Goal: Task Accomplishment & Management: Use online tool/utility

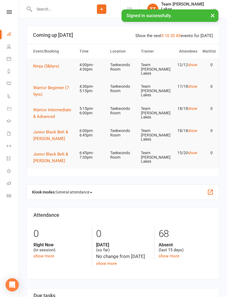
click at [11, 46] on link "People" at bounding box center [13, 47] width 12 height 12
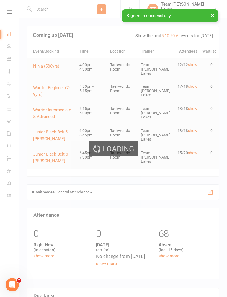
select select "100"
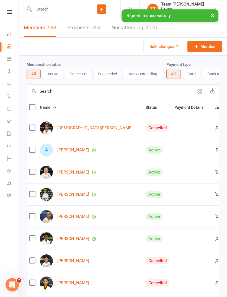
click at [10, 56] on link "Calendar" at bounding box center [13, 59] width 12 height 12
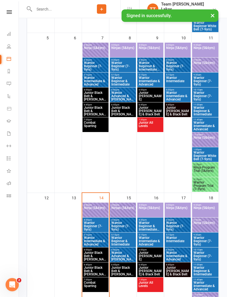
click at [99, 207] on span "Ninja (5&6yrs)" at bounding box center [96, 211] width 24 height 10
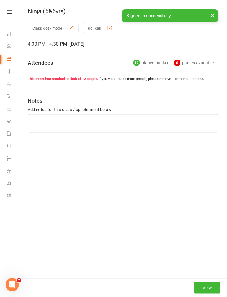
scroll to position [249, 0]
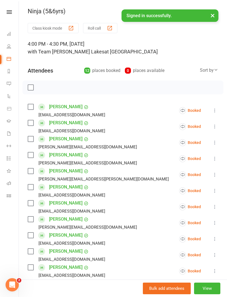
click at [78, 122] on link "[PERSON_NAME]" at bounding box center [65, 122] width 33 height 9
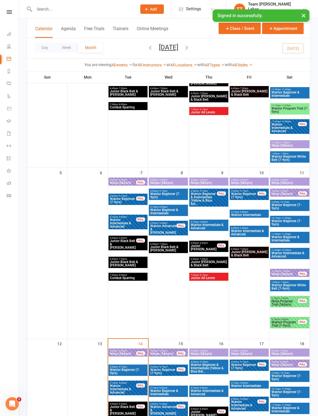
scroll to position [110, 0]
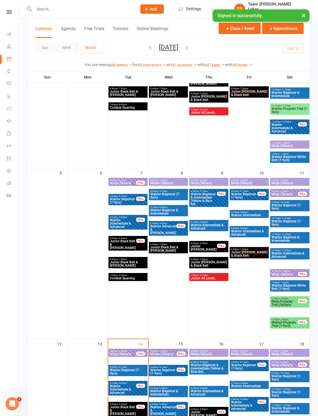
click at [124, 297] on span "Ninja (5&6yrs)" at bounding box center [123, 354] width 27 height 3
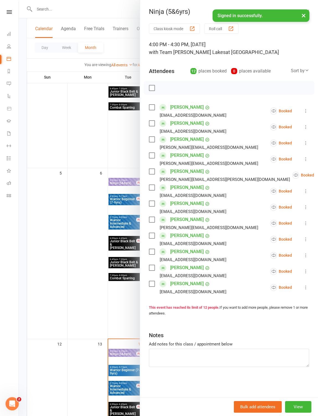
click at [184, 139] on link "[PERSON_NAME]" at bounding box center [186, 139] width 33 height 9
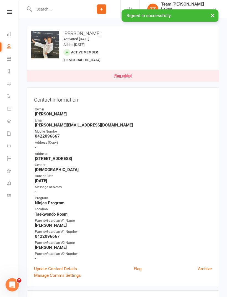
click at [12, 52] on link "People" at bounding box center [13, 47] width 12 height 12
select select "100"
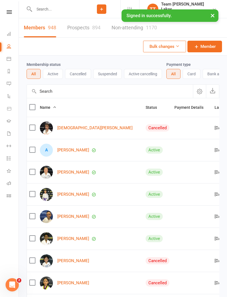
click at [12, 56] on link "Calendar" at bounding box center [13, 59] width 12 height 12
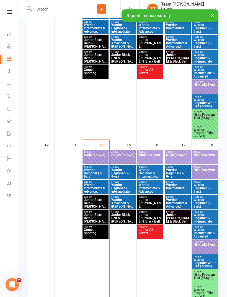
scroll to position [301, 0]
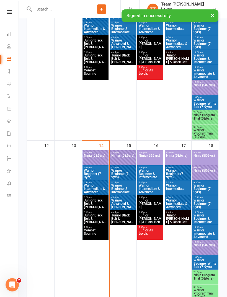
click at [95, 154] on span "Ninja (5&6yrs)" at bounding box center [96, 159] width 24 height 10
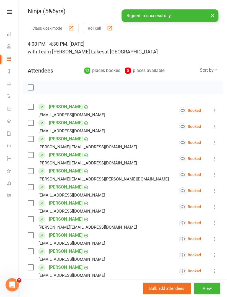
click at [105, 28] on button "Roll call" at bounding box center [100, 28] width 34 height 10
click at [11, 56] on link "Calendar" at bounding box center [13, 59] width 12 height 12
click at [9, 56] on link "Calendar" at bounding box center [13, 59] width 12 height 12
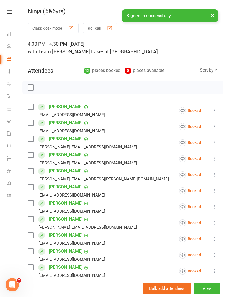
click at [178, 43] on div "4:00 PM - 4:30 PM, [DATE] with Team [PERSON_NAME] Lakes at [GEOGRAPHIC_DATA]" at bounding box center [123, 48] width 190 height 16
click at [11, 48] on link "People" at bounding box center [13, 47] width 12 height 12
select select "100"
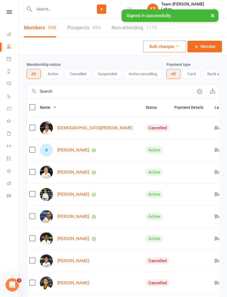
click at [11, 58] on icon at bounding box center [9, 58] width 4 height 4
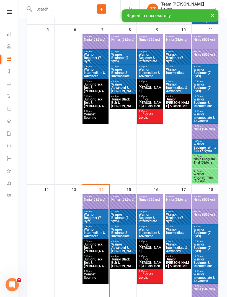
scroll to position [257, 0]
click at [96, 215] on span "Warrior Beginner (7-9yrs)" at bounding box center [96, 218] width 24 height 10
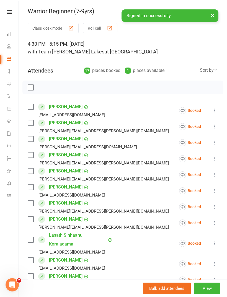
click at [104, 25] on button "Roll call" at bounding box center [100, 28] width 34 height 10
click at [110, 26] on div "button" at bounding box center [110, 28] width 6 height 6
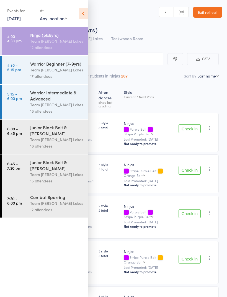
click at [84, 14] on icon at bounding box center [83, 14] width 9 height 12
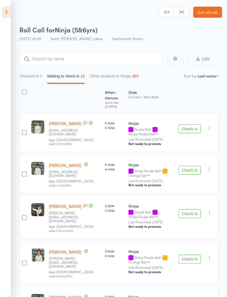
click at [213, 74] on select "First name Last name Birthday today? Behind on payments? Check in time Next pay…" at bounding box center [207, 76] width 21 height 6
select select "10"
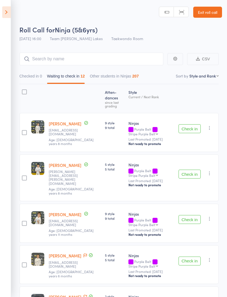
click at [191, 124] on button "Check in" at bounding box center [190, 128] width 22 height 9
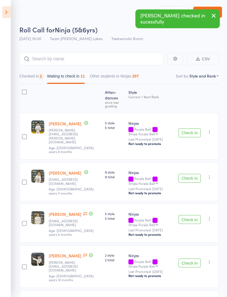
click at [191, 128] on button "Check in" at bounding box center [190, 132] width 22 height 9
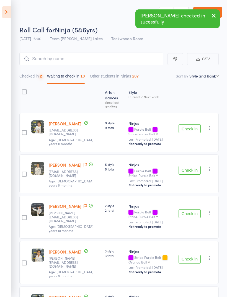
click at [193, 125] on button "Check in" at bounding box center [190, 128] width 22 height 9
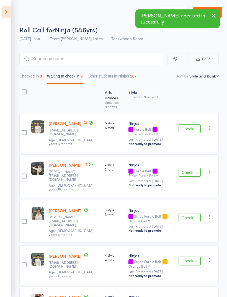
click at [192, 124] on button "Check in" at bounding box center [190, 128] width 22 height 9
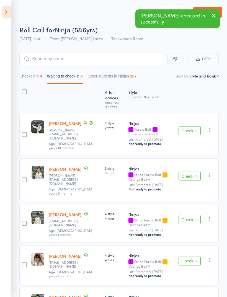
click at [193, 126] on button "Check in" at bounding box center [190, 130] width 22 height 9
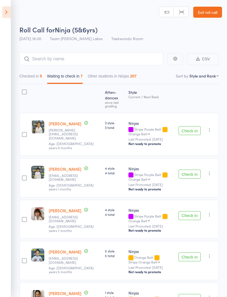
click at [192, 170] on button "Check in" at bounding box center [190, 174] width 22 height 9
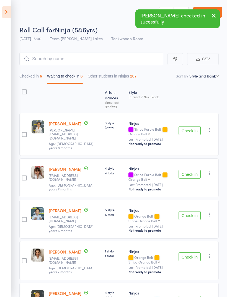
click at [192, 126] on button "Check in" at bounding box center [190, 130] width 22 height 9
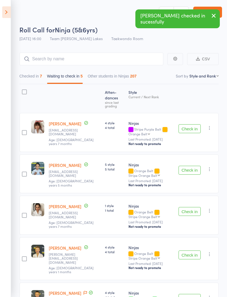
click at [189, 166] on button "Check in" at bounding box center [190, 170] width 22 height 9
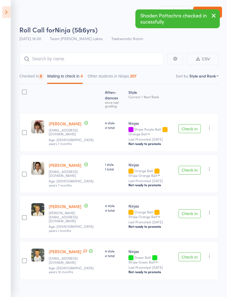
click at [192, 166] on button "Check in" at bounding box center [190, 170] width 22 height 9
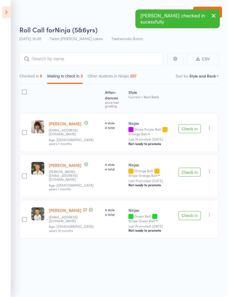
click at [192, 211] on button "Check in" at bounding box center [190, 215] width 22 height 9
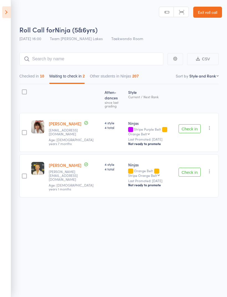
click at [23, 92] on div at bounding box center [24, 91] width 5 height 5
click at [23, 90] on input "checkbox" at bounding box center [23, 90] width 0 height 0
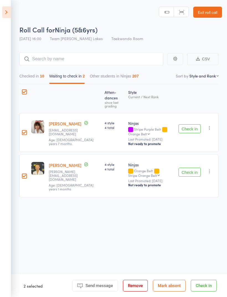
click at [171, 285] on button "Mark absent" at bounding box center [169, 286] width 33 height 12
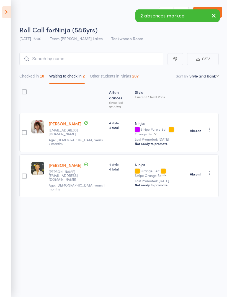
click at [39, 76] on button "Checked in 10" at bounding box center [31, 77] width 25 height 13
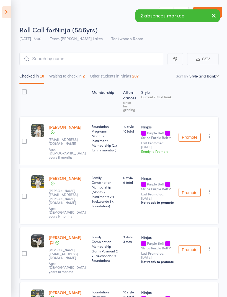
click at [70, 74] on button "Waiting to check in 2" at bounding box center [67, 77] width 36 height 13
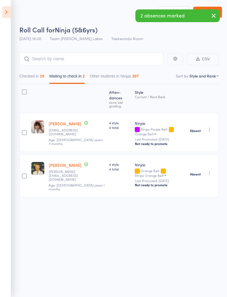
click at [6, 9] on icon at bounding box center [6, 12] width 9 height 12
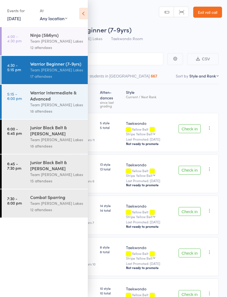
click at [84, 12] on icon at bounding box center [83, 14] width 9 height 12
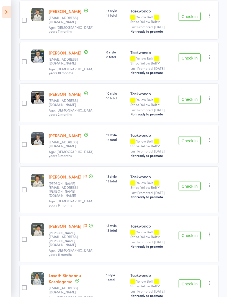
scroll to position [185, 0]
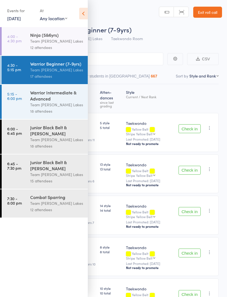
click at [88, 8] on header "Roll Call for Warrior Beginner (7-9yrs) 14 Oct 16:30 Team Carlo Taylors Lakes T…" at bounding box center [113, 22] width 227 height 44
click at [82, 14] on icon at bounding box center [83, 14] width 9 height 12
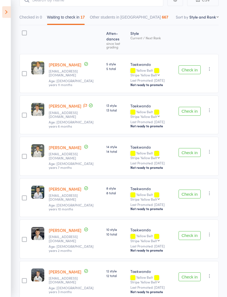
click at [192, 196] on button "Check in" at bounding box center [190, 194] width 22 height 9
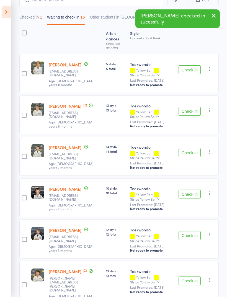
click at [192, 192] on button "Check in" at bounding box center [190, 194] width 22 height 9
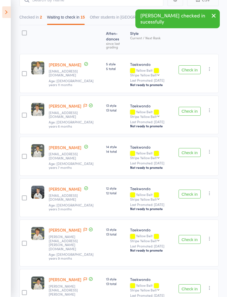
click at [190, 192] on button "Check in" at bounding box center [190, 194] width 22 height 9
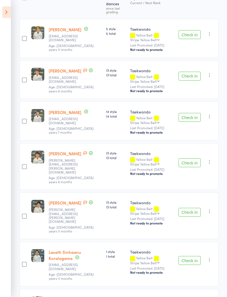
scroll to position [97, 0]
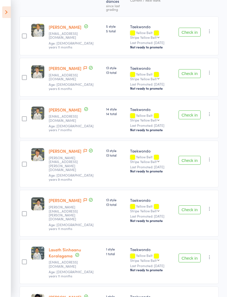
click at [192, 254] on button "Check in" at bounding box center [190, 258] width 22 height 9
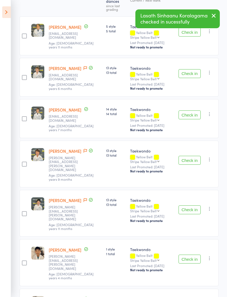
click at [190, 255] on button "Check in" at bounding box center [190, 259] width 22 height 9
click at [188, 255] on button "Check in" at bounding box center [190, 259] width 22 height 9
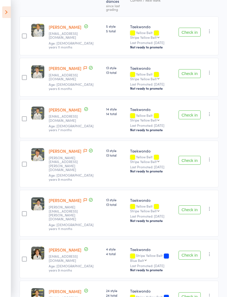
click at [194, 292] on button "Check in" at bounding box center [190, 296] width 22 height 9
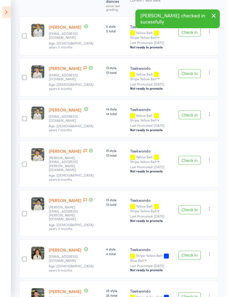
click at [192, 292] on button "Check in" at bounding box center [190, 296] width 22 height 9
click at [195, 296] on button "Check in" at bounding box center [190, 300] width 22 height 9
click at [196, 292] on button "Check in" at bounding box center [190, 296] width 22 height 9
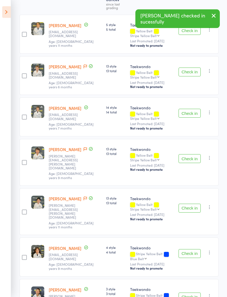
scroll to position [112, 0]
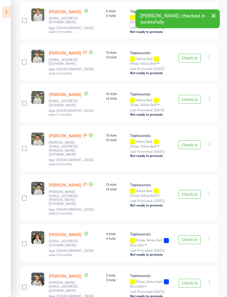
click at [195, 279] on button "Check in" at bounding box center [190, 283] width 22 height 9
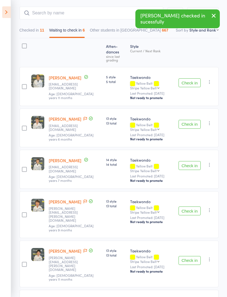
scroll to position [0, 0]
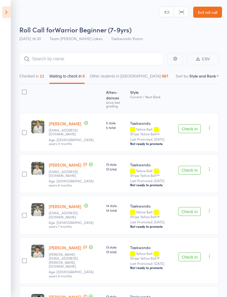
click at [197, 166] on button "Check in" at bounding box center [190, 170] width 22 height 9
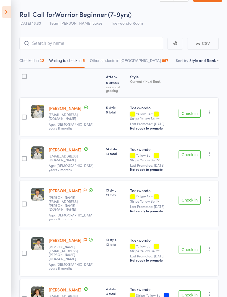
scroll to position [14, 0]
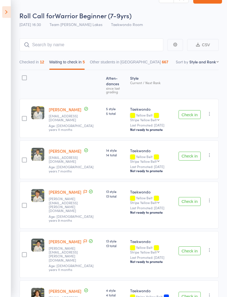
click at [26, 78] on div at bounding box center [24, 78] width 5 height 5
click at [23, 76] on input "checkbox" at bounding box center [23, 76] width 0 height 0
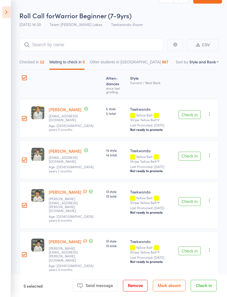
click at [177, 291] on button "Mark absent" at bounding box center [169, 286] width 33 height 12
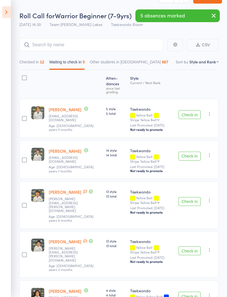
scroll to position [2, 0]
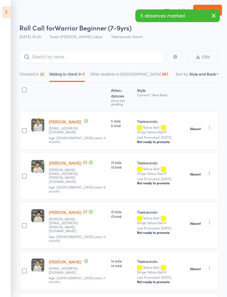
click at [5, 6] on icon at bounding box center [6, 12] width 9 height 12
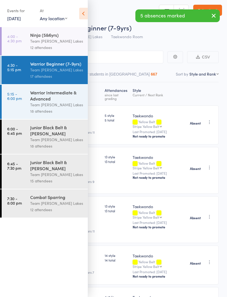
click at [57, 101] on div "Warrior Intermediate & Advanced" at bounding box center [56, 95] width 53 height 12
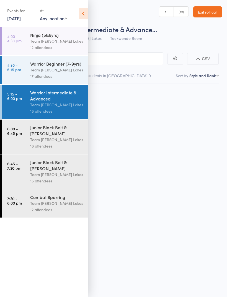
scroll to position [4, 0]
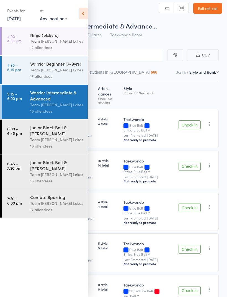
click at [84, 11] on icon at bounding box center [83, 14] width 9 height 12
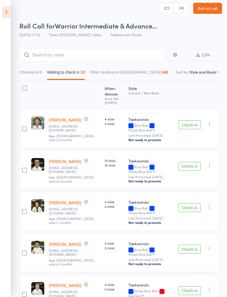
click at [7, 9] on icon at bounding box center [6, 12] width 9 height 12
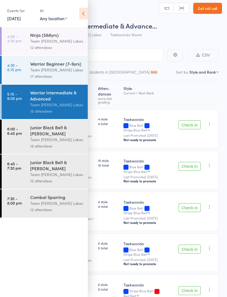
click at [60, 66] on div "Warrior Beginner (7-9yrs)" at bounding box center [56, 64] width 53 height 6
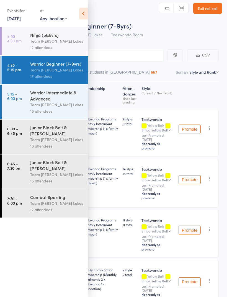
click at [83, 11] on icon at bounding box center [83, 14] width 9 height 12
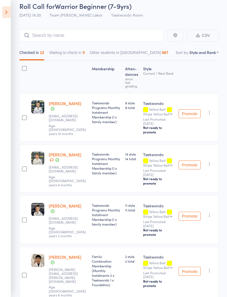
click at [75, 51] on button "Waiting to check in 5" at bounding box center [67, 54] width 36 height 13
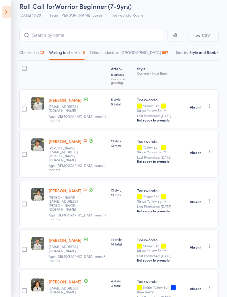
scroll to position [20, 0]
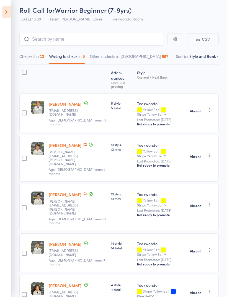
click at [211, 289] on icon "button" at bounding box center [210, 292] width 6 height 6
click at [195, 297] on li "Check in" at bounding box center [190, 302] width 46 height 7
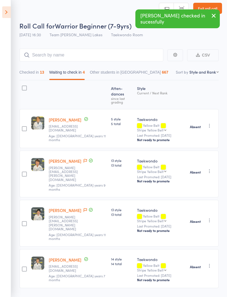
click at [78, 73] on button "Waiting to check in 4" at bounding box center [67, 73] width 36 height 13
